Goal: Task Accomplishment & Management: Manage account settings

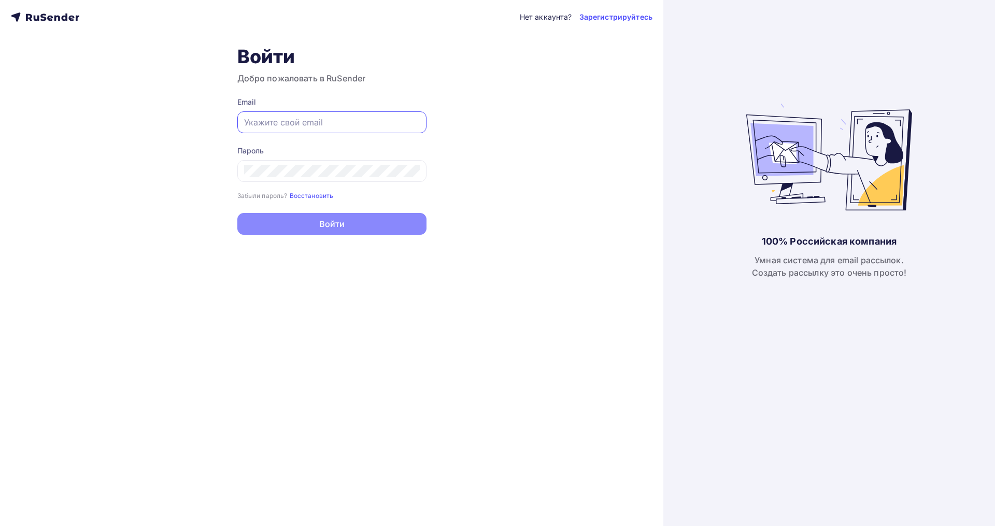
click at [288, 125] on input "text" at bounding box center [332, 122] width 176 height 12
click at [416, 85] on div "Войти Добро пожаловать в RuSender Email Пароль Забыли пароль? Восстановить Забы…" at bounding box center [331, 140] width 189 height 190
click at [315, 63] on h1 "Войти" at bounding box center [331, 56] width 189 height 23
click at [314, 119] on input "text" at bounding box center [332, 122] width 176 height 12
type input "virom@mail.ru"
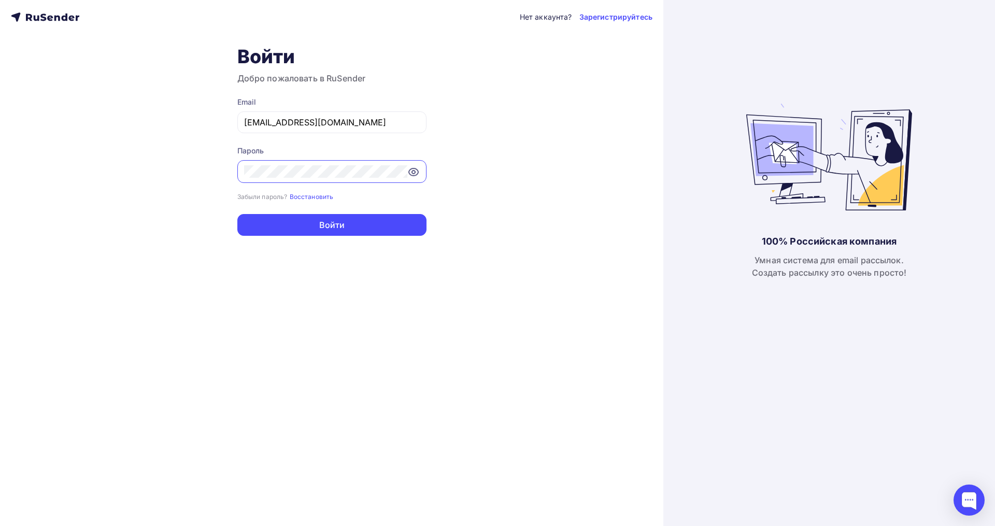
click at [237, 214] on button "Войти" at bounding box center [331, 225] width 189 height 22
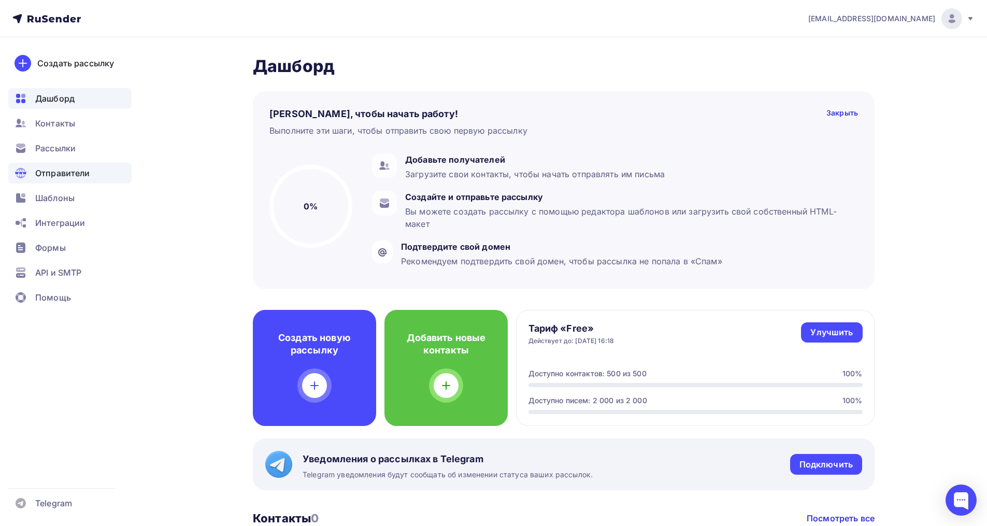
click at [62, 169] on span "Отправители" at bounding box center [62, 173] width 55 height 12
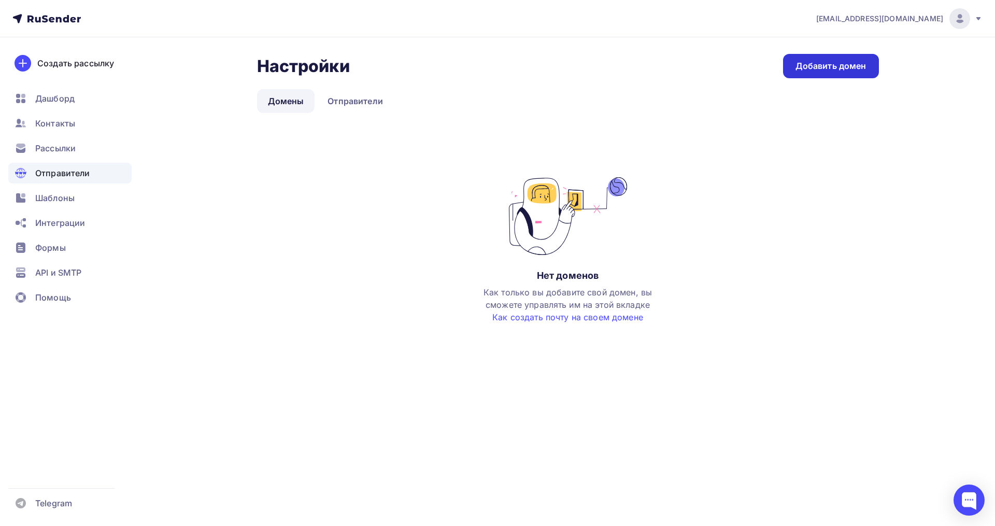
click at [827, 67] on div "Добавить домен" at bounding box center [830, 66] width 71 height 12
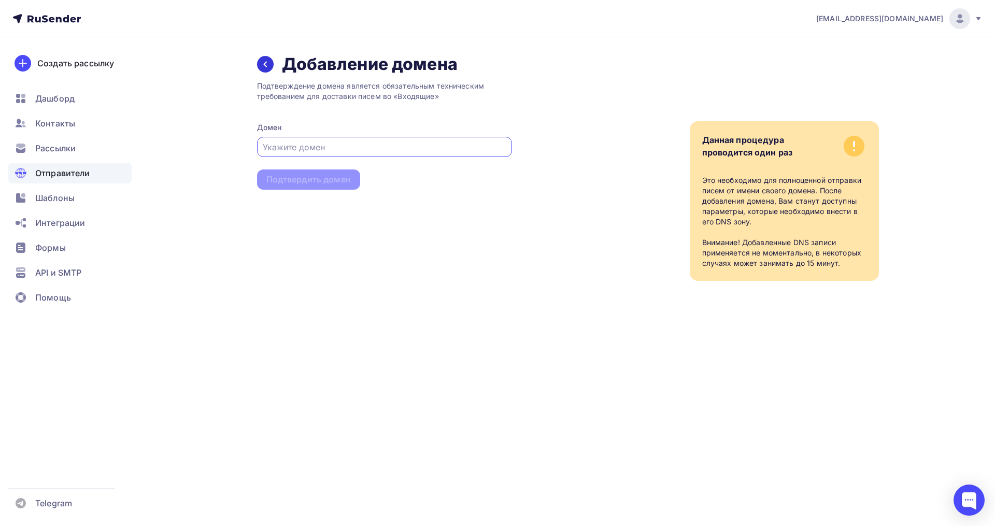
click at [261, 65] on div at bounding box center [265, 64] width 17 height 17
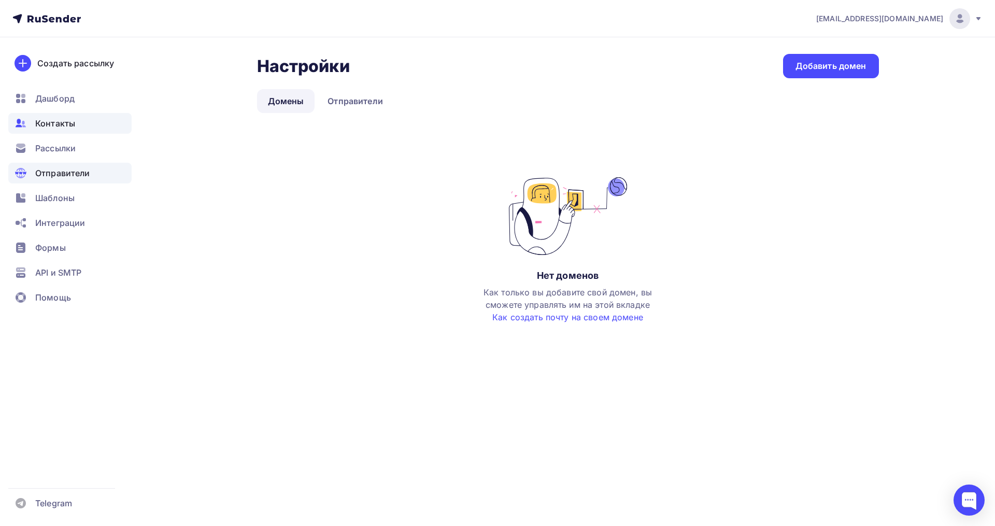
click at [61, 124] on span "Контакты" at bounding box center [55, 123] width 40 height 12
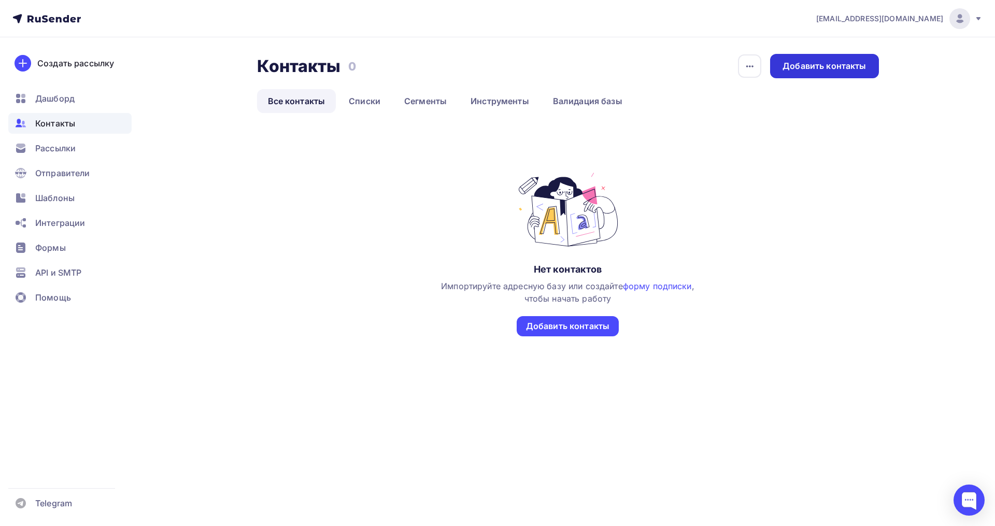
click at [820, 69] on div "Добавить контакты" at bounding box center [823, 66] width 83 height 12
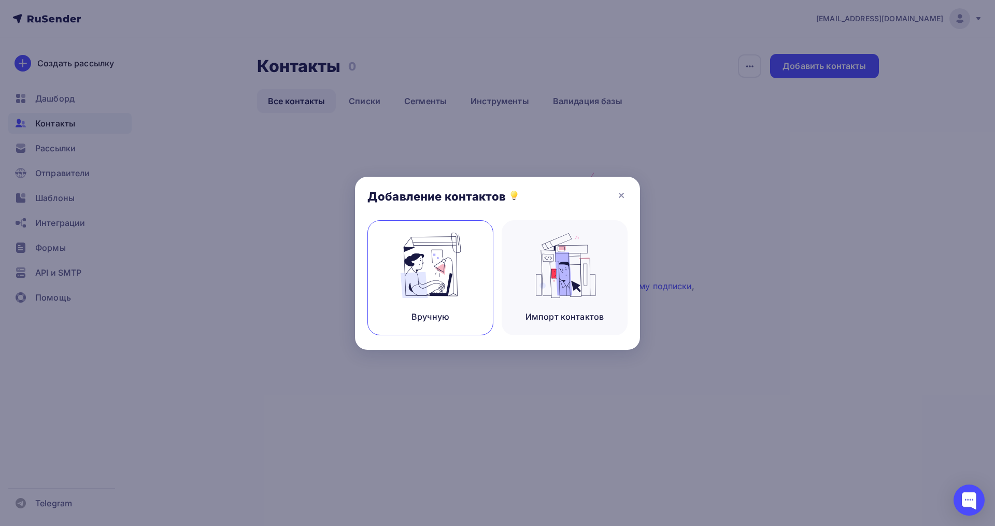
click at [465, 288] on img at bounding box center [430, 265] width 69 height 65
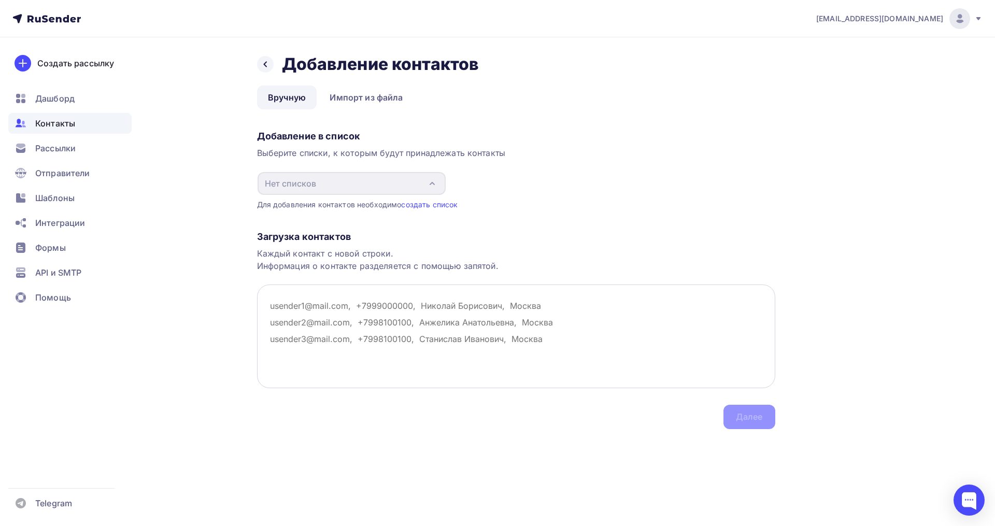
click at [365, 321] on textarea at bounding box center [516, 336] width 518 height 104
click at [459, 340] on textarea at bounding box center [516, 336] width 518 height 104
paste textarea "Relay not .. perekrestok@gtrk22.ru presse@sbras.nsc.ru media@sbras.nsc.ru polit…"
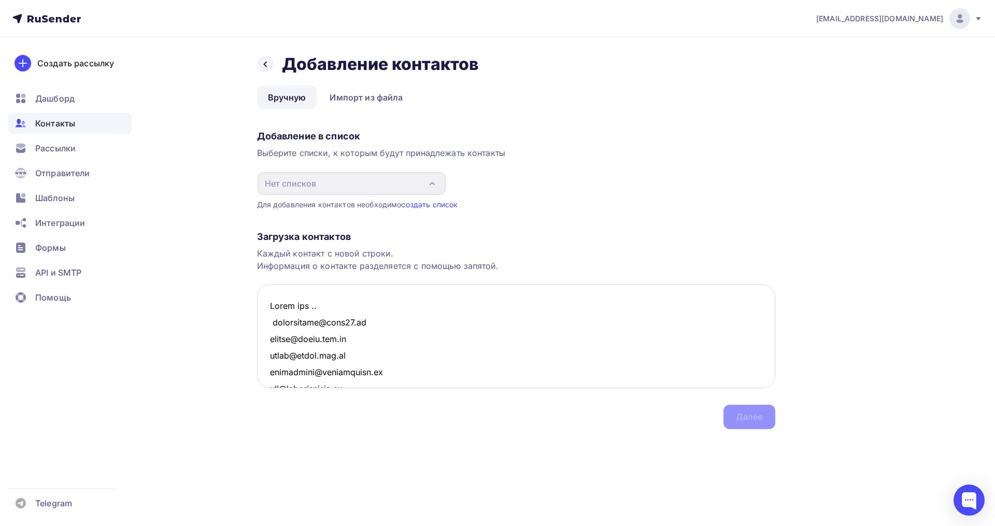
click at [397, 301] on textarea at bounding box center [516, 336] width 518 height 104
drag, startPoint x: 413, startPoint y: 301, endPoint x: 260, endPoint y: 302, distance: 153.4
click at [260, 302] on textarea at bounding box center [516, 336] width 518 height 104
click at [307, 313] on textarea at bounding box center [516, 336] width 518 height 104
drag, startPoint x: 272, startPoint y: 306, endPoint x: 320, endPoint y: 313, distance: 48.7
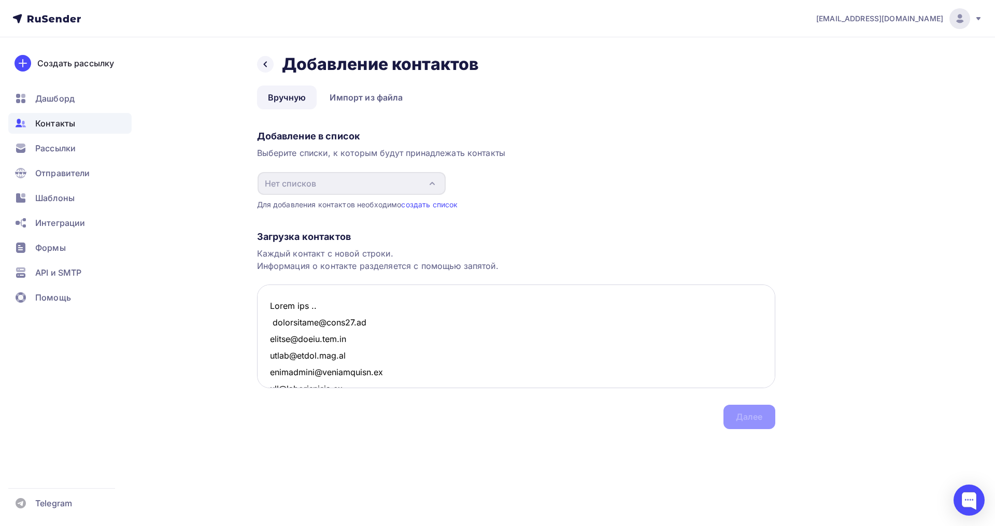
click at [272, 306] on textarea at bounding box center [516, 336] width 518 height 104
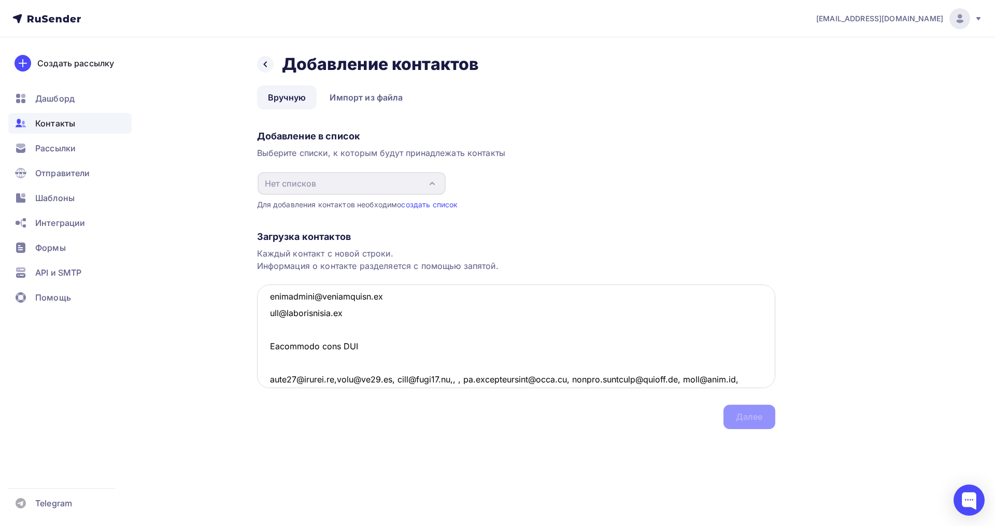
click at [376, 354] on textarea at bounding box center [516, 336] width 518 height 104
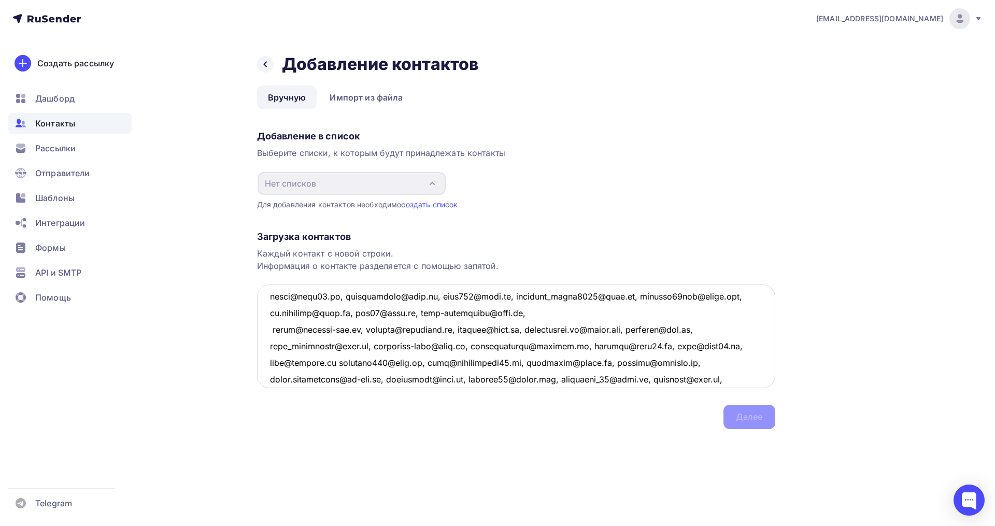
scroll to position [0, 0]
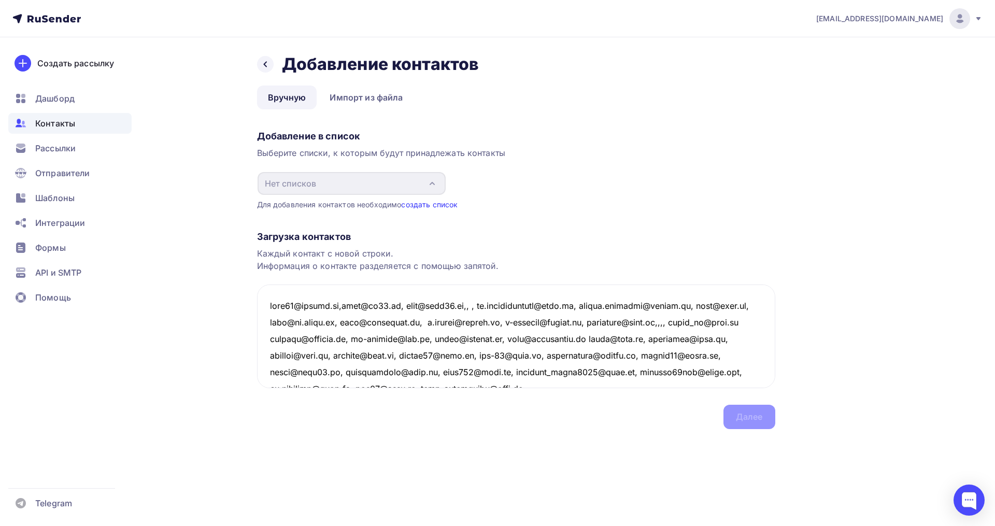
type textarea "linn83@yandex.ru,mail@ap22.ru, mail@rest22.ru,, , ms.rodochinskaya@mail.ru, nat…"
click at [431, 203] on link "создать список" at bounding box center [429, 204] width 56 height 9
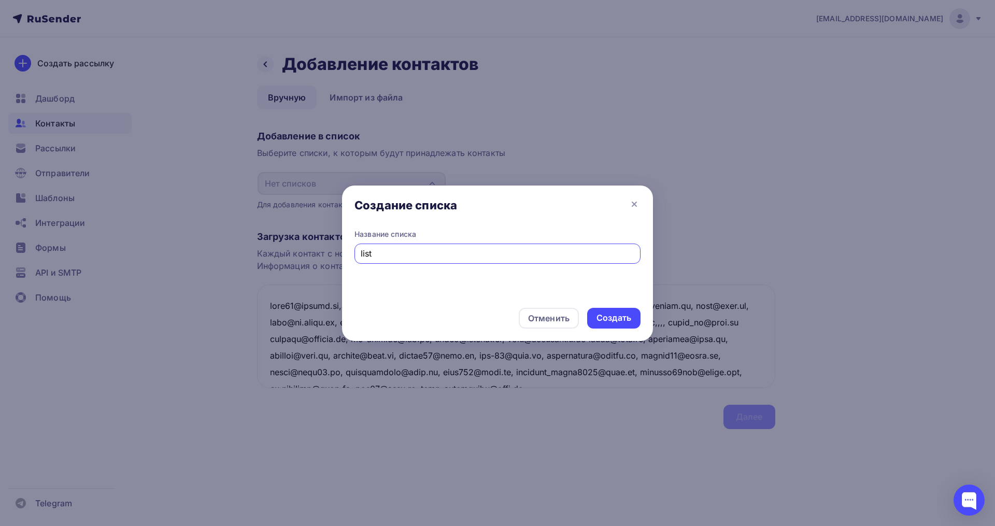
type input "list"
click at [616, 317] on div "Создать" at bounding box center [613, 318] width 35 height 12
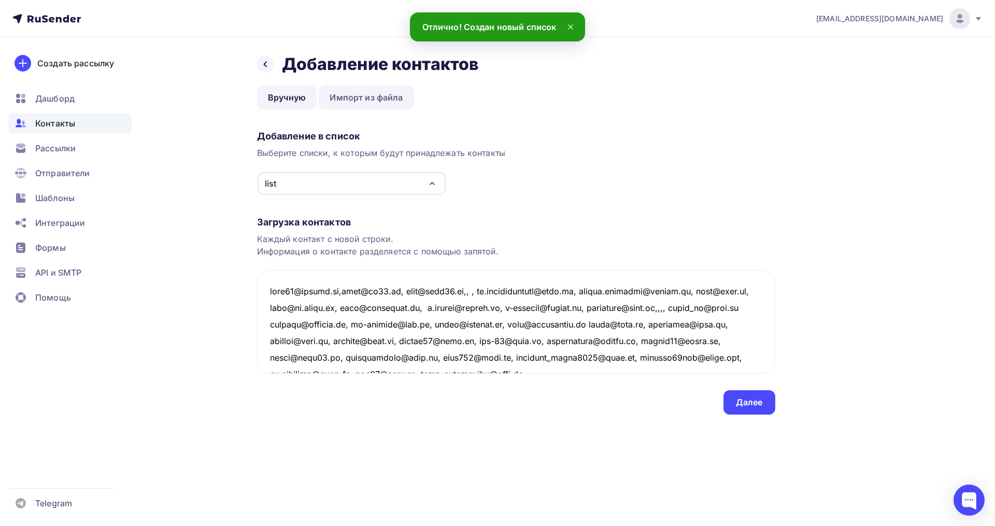
click at [355, 99] on link "Импорт из файла" at bounding box center [366, 97] width 95 height 24
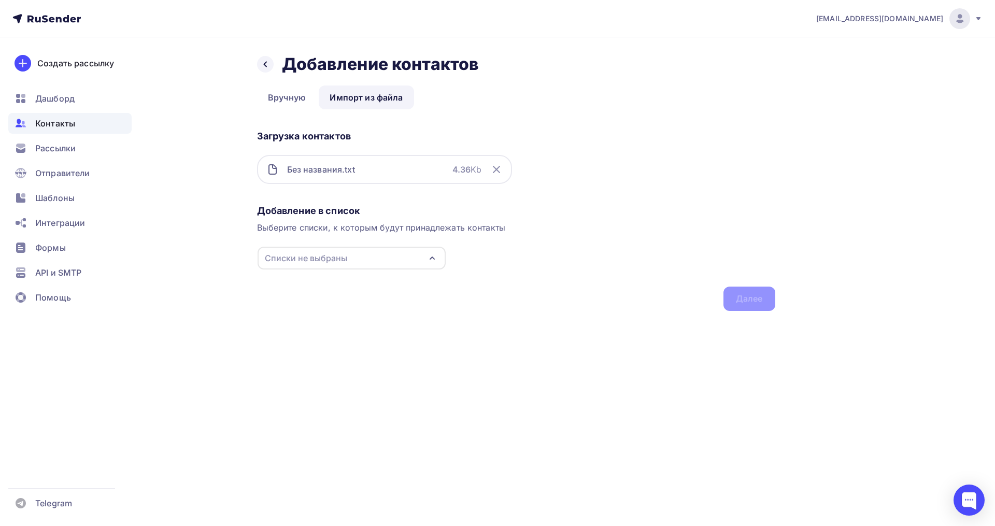
click at [366, 261] on div "Списки не выбраны" at bounding box center [351, 258] width 188 height 23
click at [299, 296] on div "list" at bounding box center [351, 297] width 167 height 12
click at [581, 297] on div "Добавление в список Выберите списки, к которым будут принадлежать контакты list…" at bounding box center [516, 256] width 518 height 110
click at [742, 302] on div "Далее" at bounding box center [749, 299] width 27 height 12
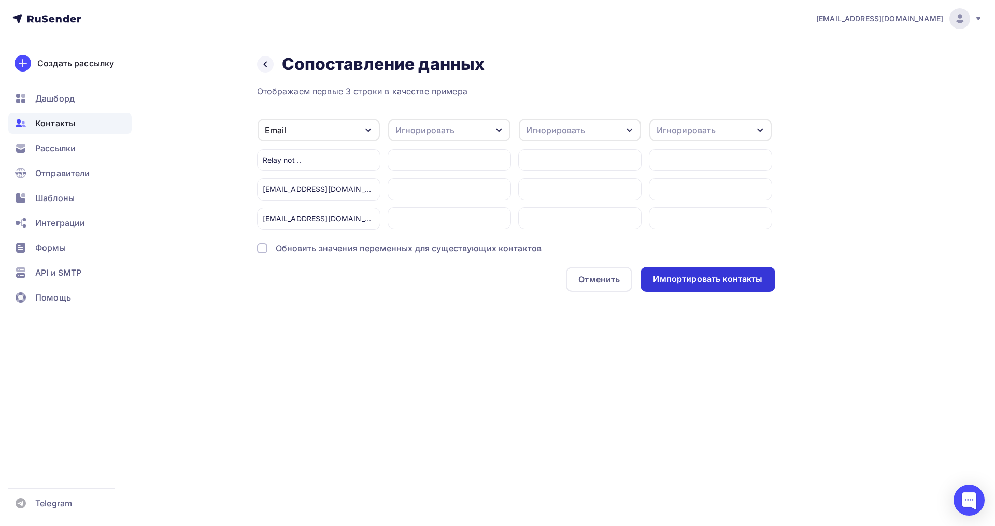
click at [702, 285] on div "Импортировать контакты" at bounding box center [707, 279] width 109 height 12
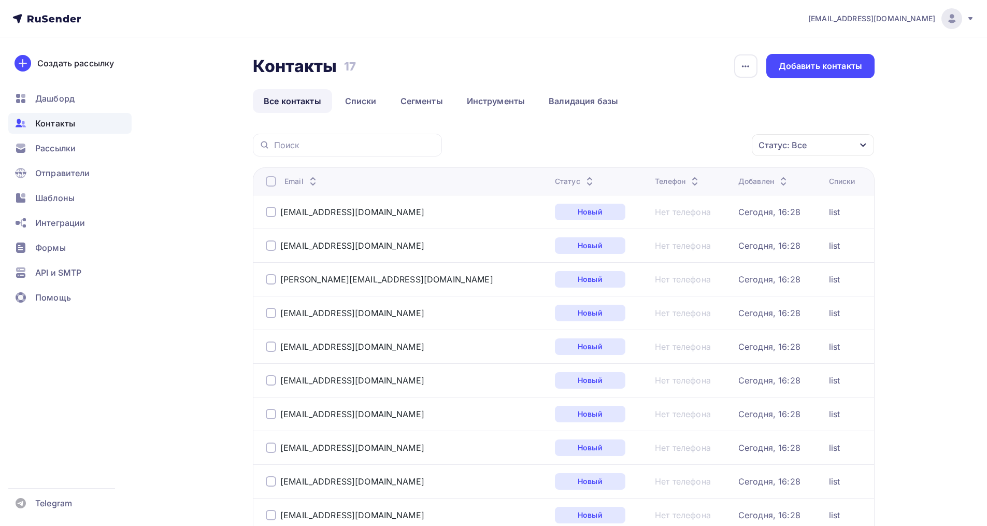
click at [271, 179] on div at bounding box center [271, 181] width 10 height 10
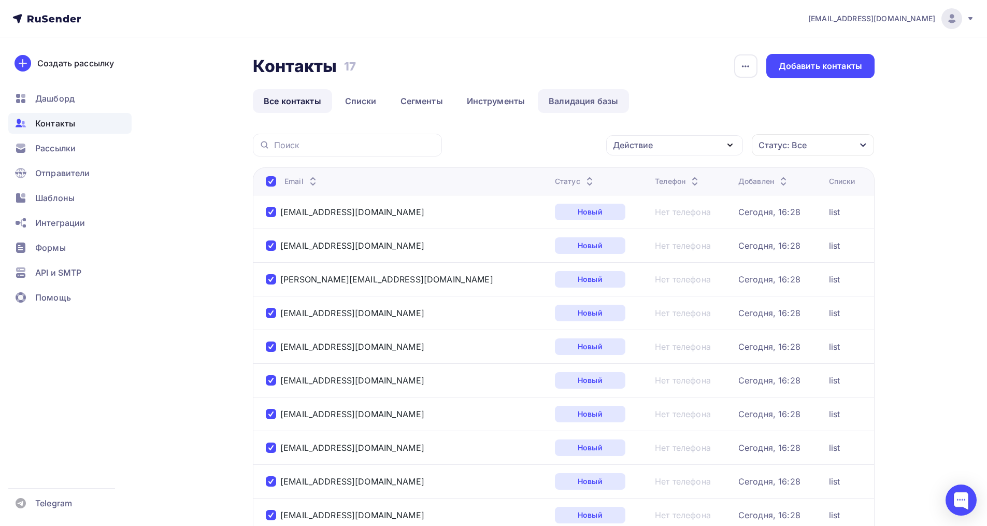
click at [567, 101] on link "Валидация базы" at bounding box center [583, 101] width 91 height 24
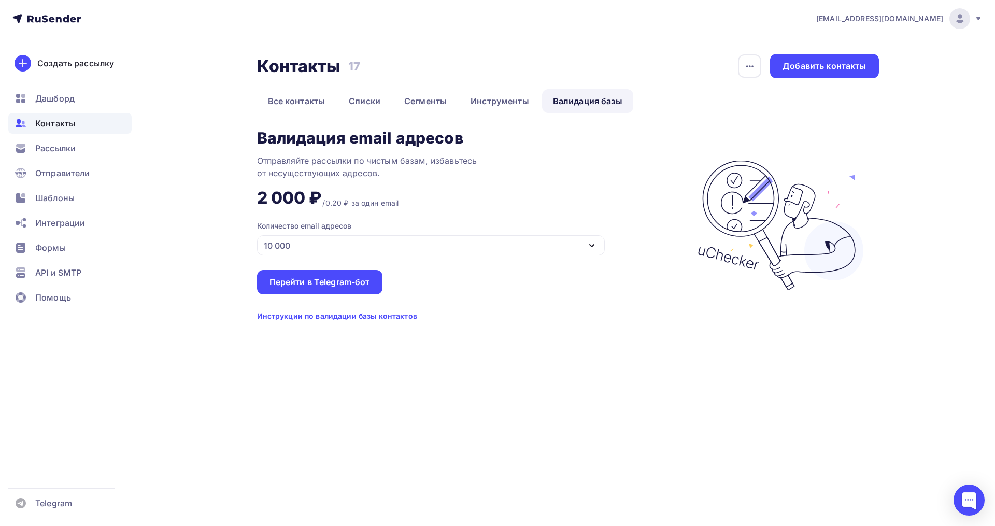
click at [345, 248] on div "10 000" at bounding box center [431, 245] width 348 height 20
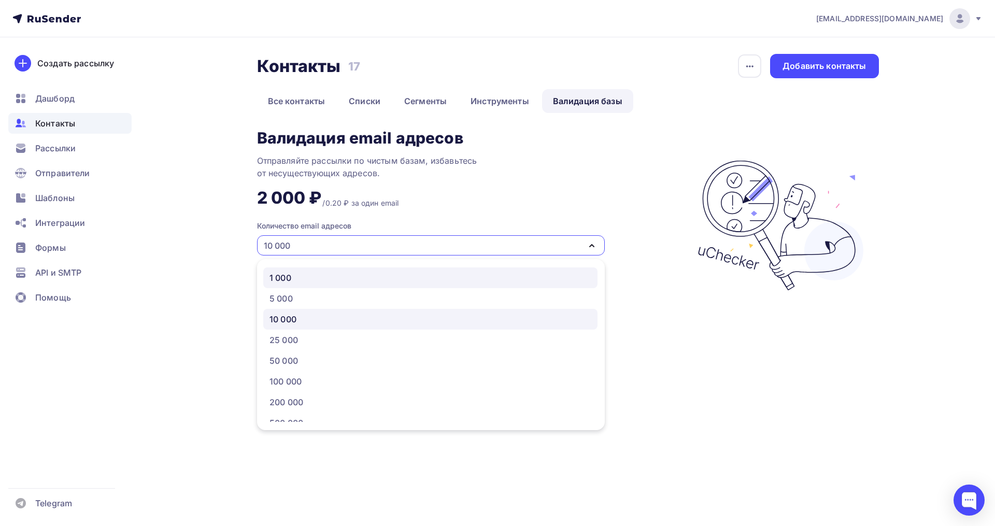
click at [326, 270] on link "1 000" at bounding box center [430, 277] width 334 height 21
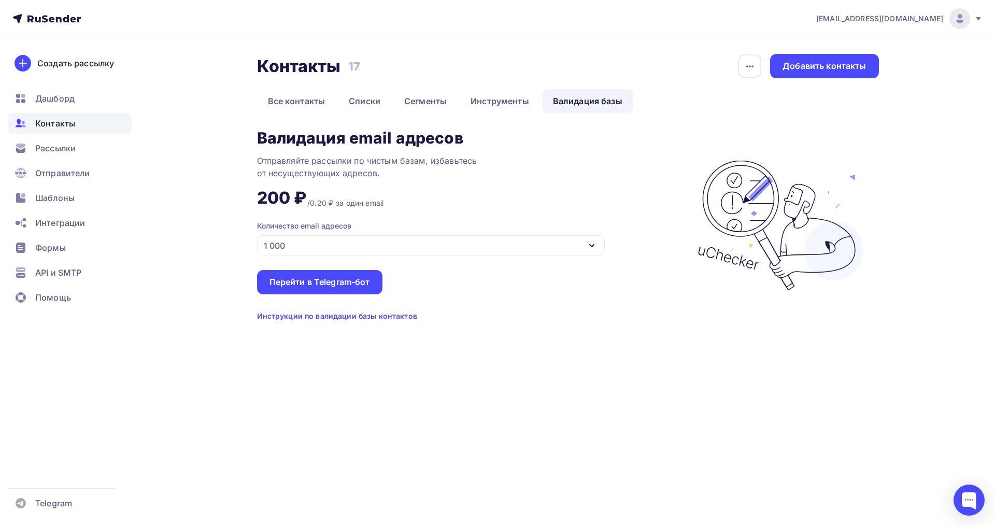
click at [359, 317] on div "Инструкции по валидации базы контактов" at bounding box center [337, 316] width 160 height 10
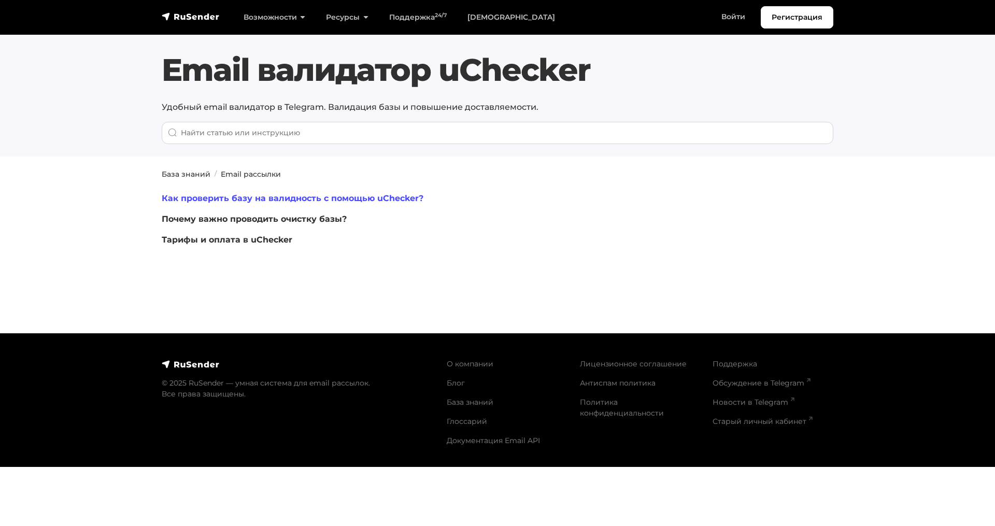
click at [303, 200] on link "Как проверить базу на валидность с помощью uChecker?" at bounding box center [293, 198] width 262 height 10
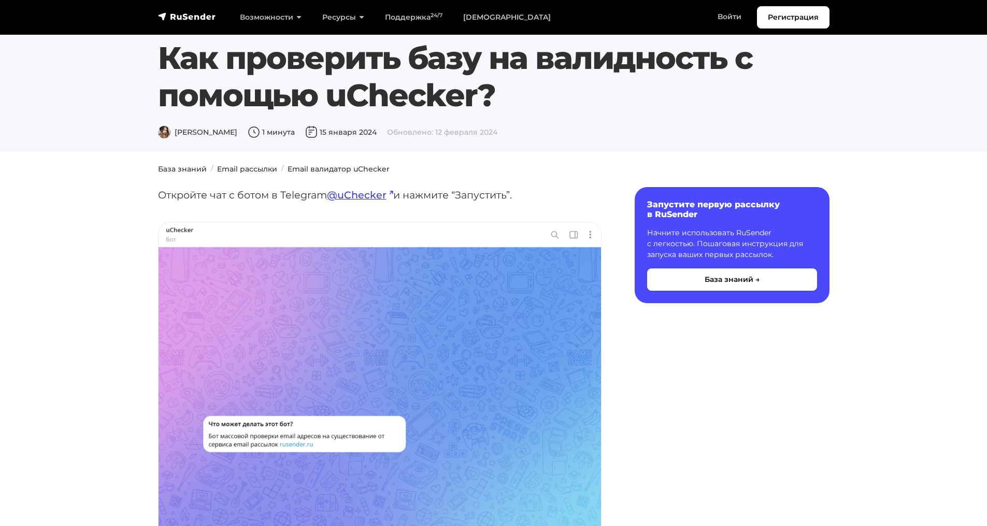
scroll to position [17, 0]
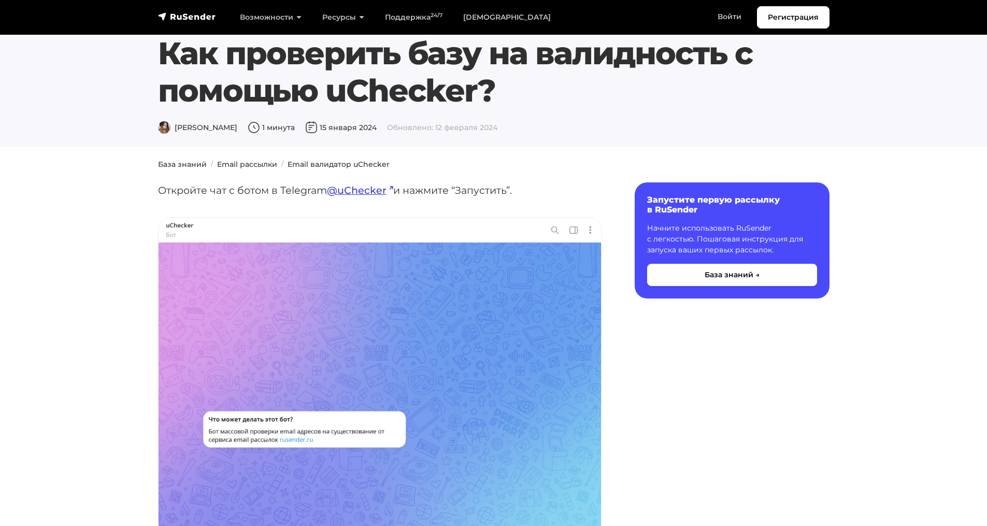
click at [358, 190] on link "@uChecker" at bounding box center [360, 190] width 66 height 12
